Goal: Check status: Check status

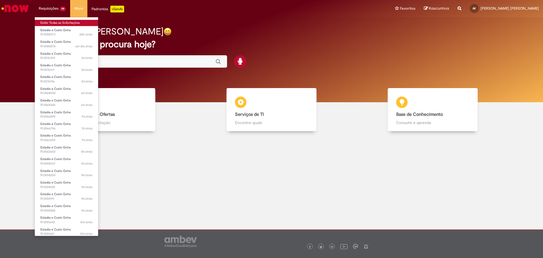
click at [61, 22] on link "Exibir Todas as Solicitações" at bounding box center [66, 23] width 63 height 6
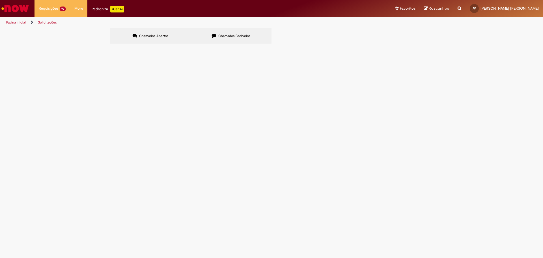
scroll to position [38, 0]
click at [0, 0] on link at bounding box center [0, 0] width 0 height 0
click at [0, 0] on icon at bounding box center [0, 0] width 0 height 0
click at [0, 0] on link at bounding box center [0, 0] width 0 height 0
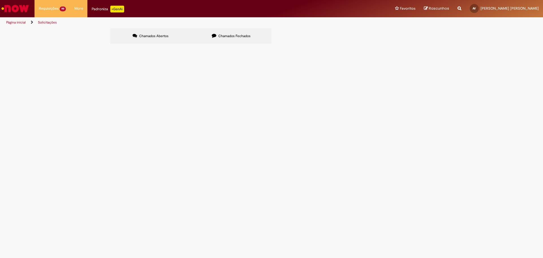
click at [0, 0] on link at bounding box center [0, 0] width 0 height 0
click at [0, 0] on icon at bounding box center [0, 0] width 0 height 0
click at [134, 240] on main "Solicitações Chamados Abertos Chamados Fechados Itens solicitados Exportar como…" at bounding box center [271, 143] width 543 height 230
click at [0, 0] on link at bounding box center [0, 0] width 0 height 0
